Goal: Navigation & Orientation: Find specific page/section

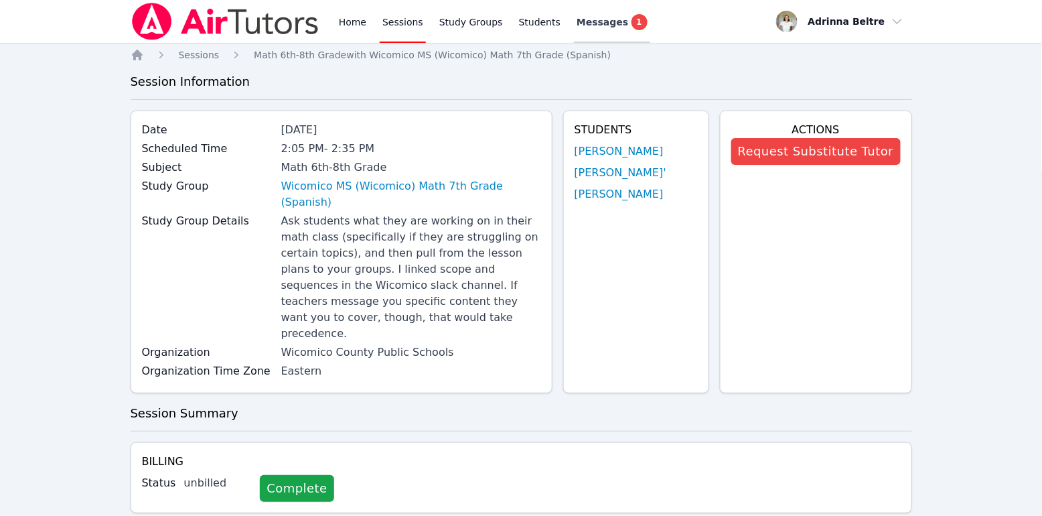
click at [576, 22] on span "Messages" at bounding box center [602, 21] width 52 height 13
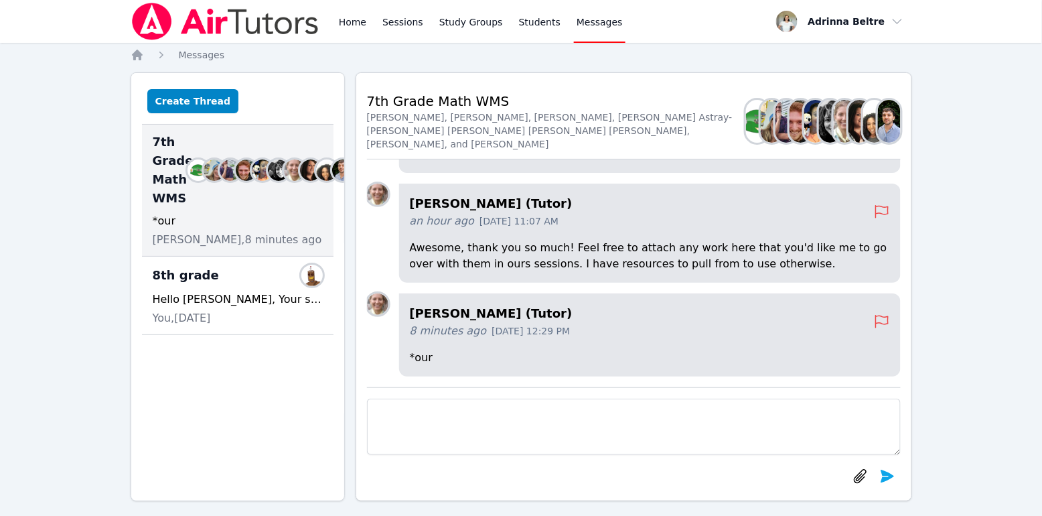
click at [587, 27] on span "Messages" at bounding box center [599, 21] width 46 height 13
click at [392, 23] on link "Sessions" at bounding box center [403, 21] width 46 height 43
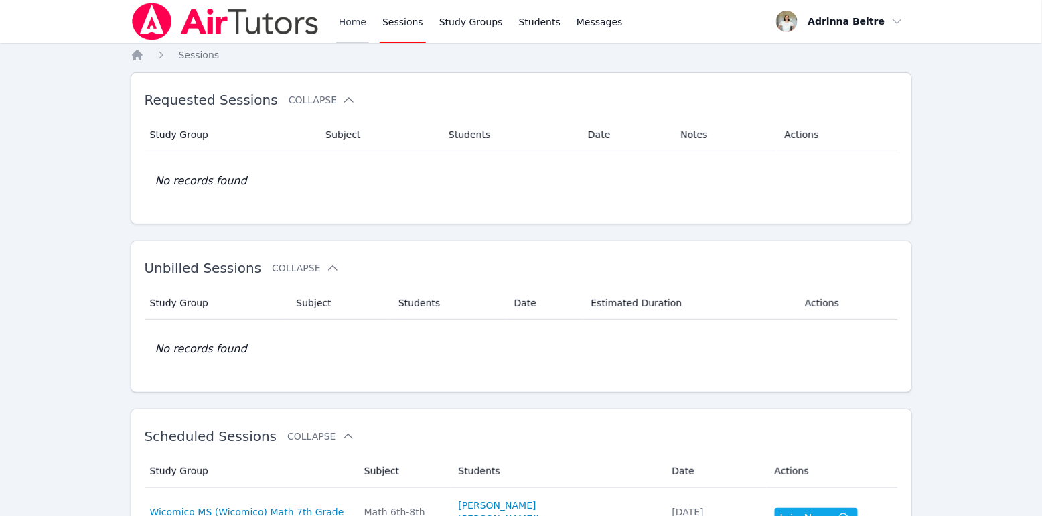
click at [364, 17] on link "Home" at bounding box center [352, 21] width 33 height 43
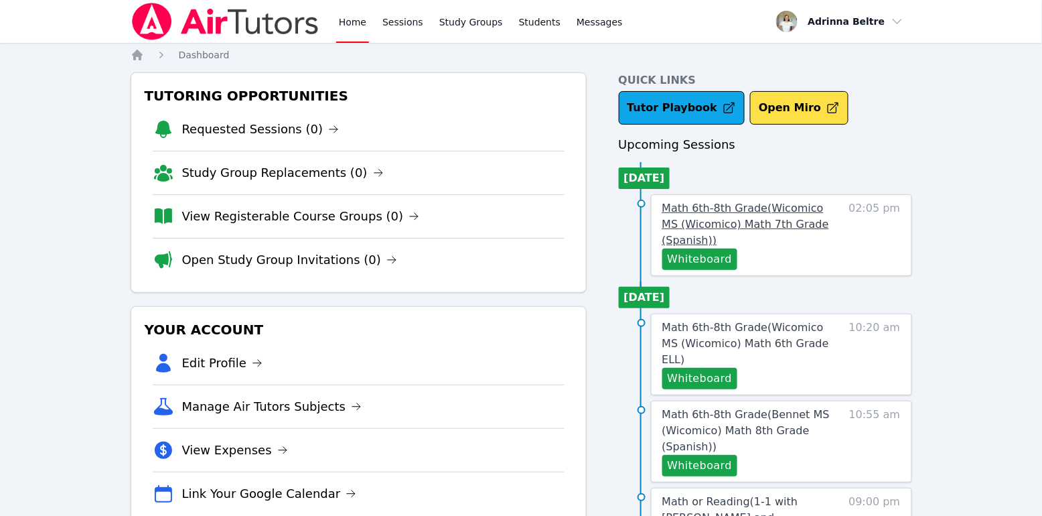
click at [757, 248] on link "Math 6th-8th Grade ( Wicomico MS (Wicomico) Math 7th Grade (Spanish) )" at bounding box center [751, 224] width 179 height 48
